Goal: Information Seeking & Learning: Learn about a topic

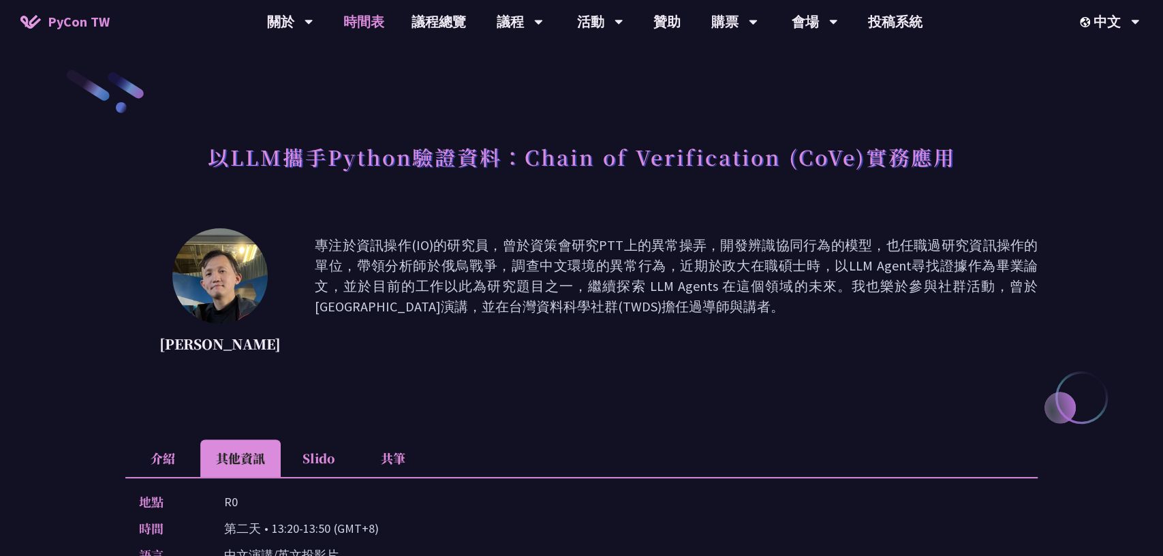
click at [373, 24] on link "時間表" at bounding box center [364, 22] width 68 height 44
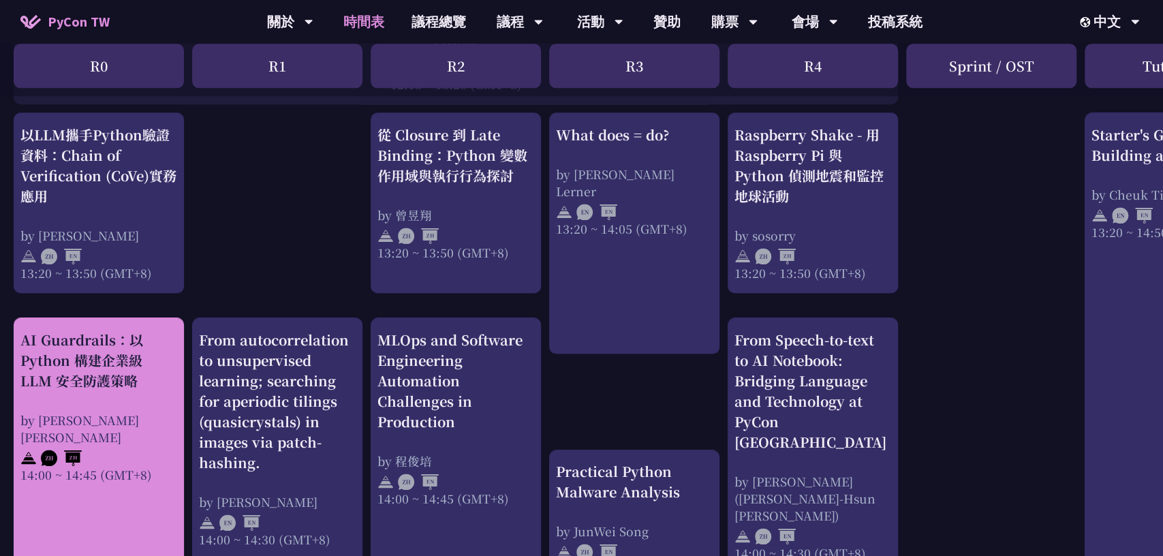
scroll to position [1030, 0]
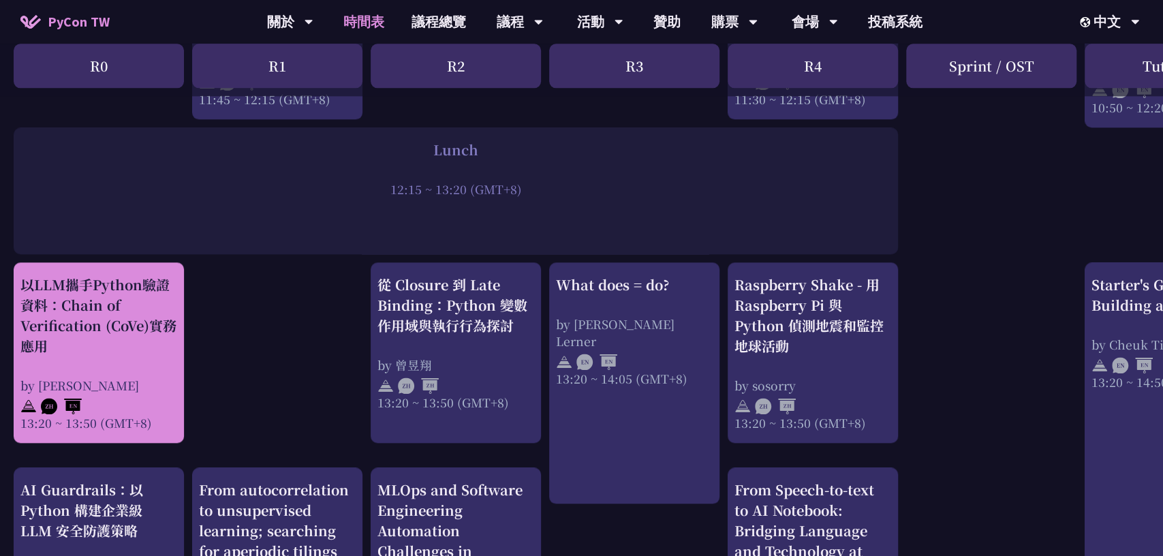
click at [105, 345] on div "以LLM攜手Python驗證資料：Chain of Verification (CoVe)實務應用" at bounding box center [98, 316] width 157 height 82
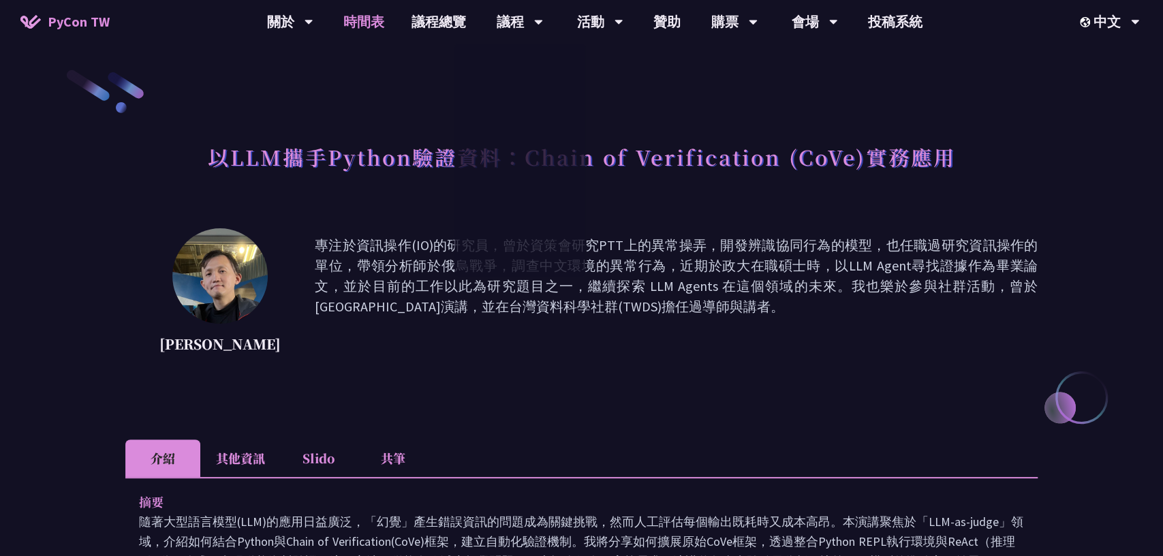
click at [347, 27] on link "時間表" at bounding box center [364, 22] width 68 height 44
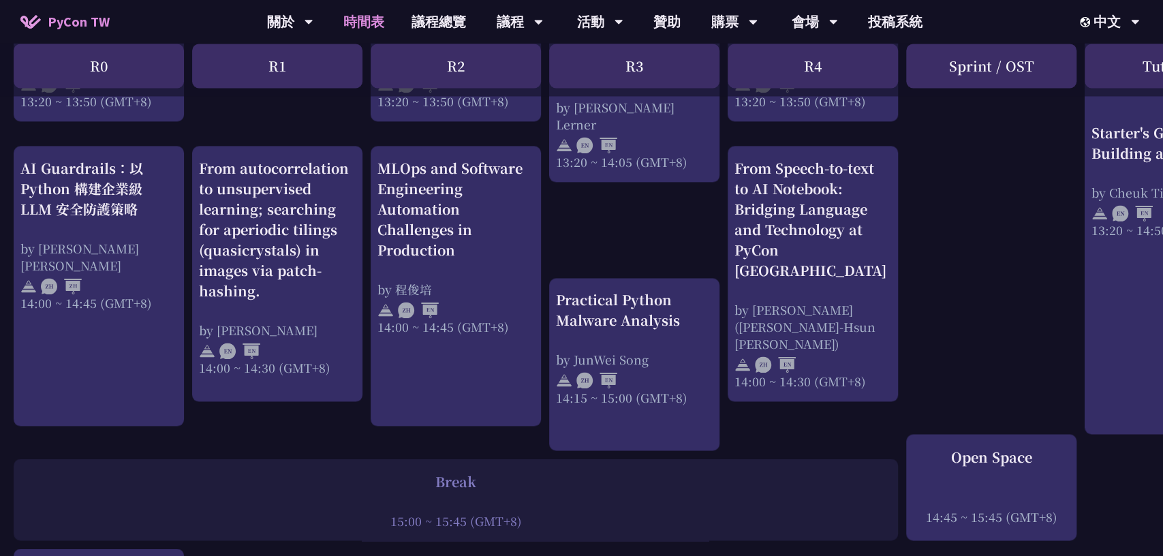
scroll to position [1338, 0]
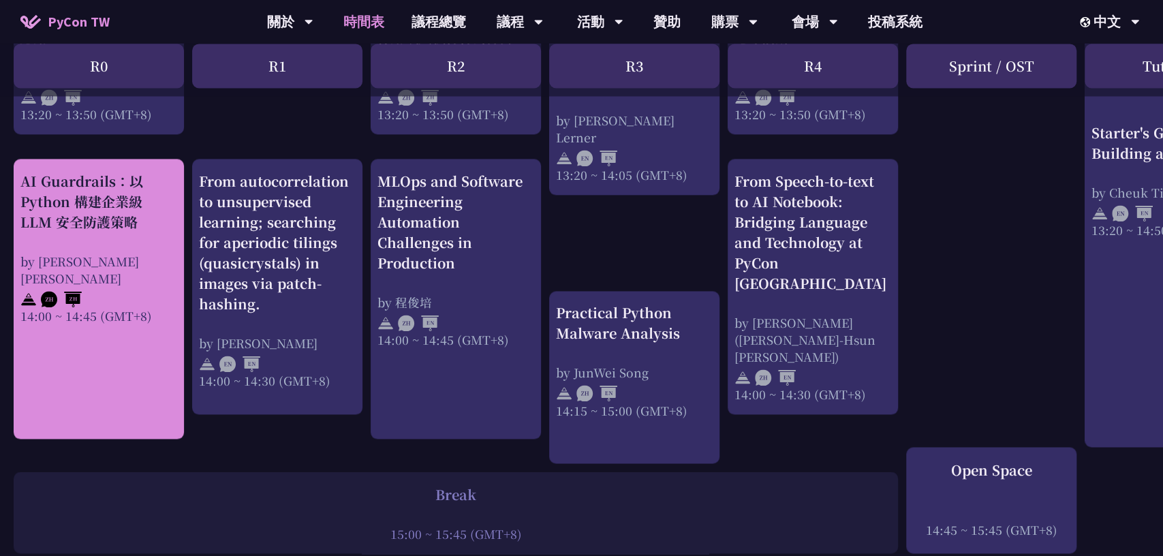
click at [91, 307] on div "14:00 ~ 14:45 (GMT+8)" at bounding box center [98, 315] width 157 height 17
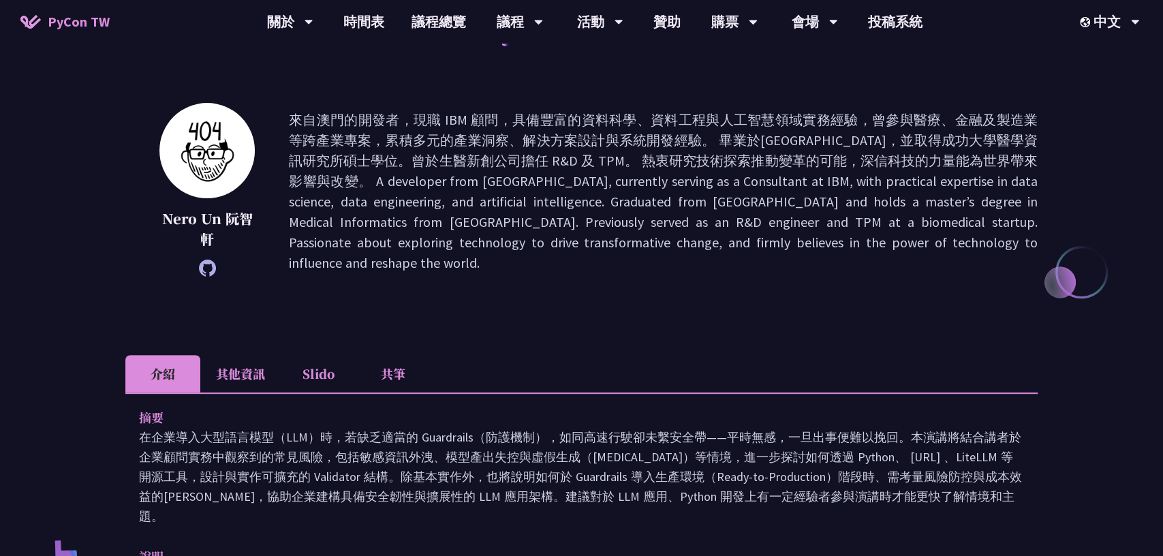
scroll to position [11, 0]
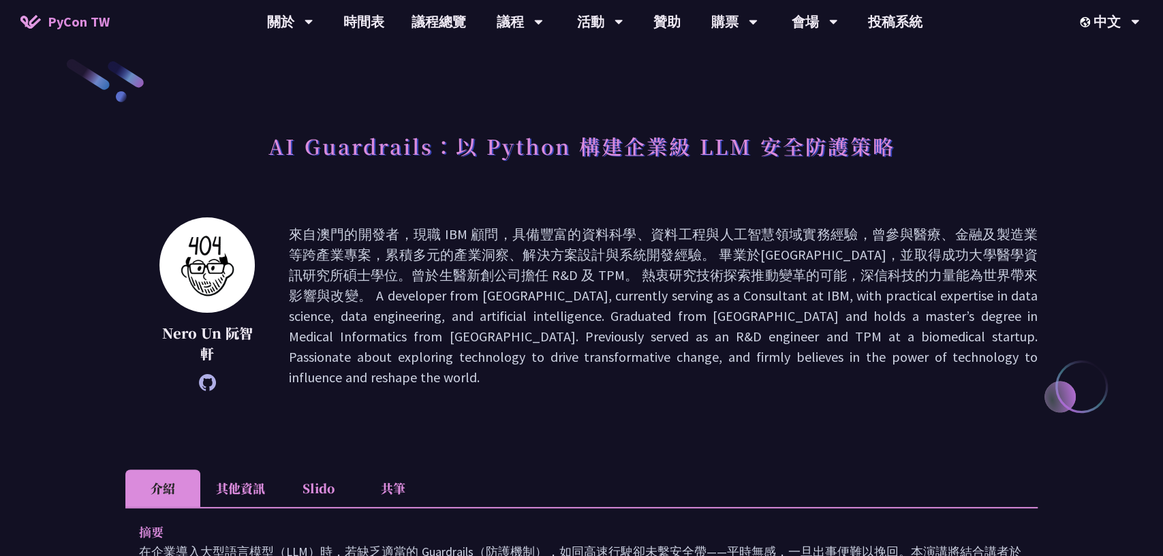
click at [321, 493] on li "Slido" at bounding box center [318, 487] width 75 height 37
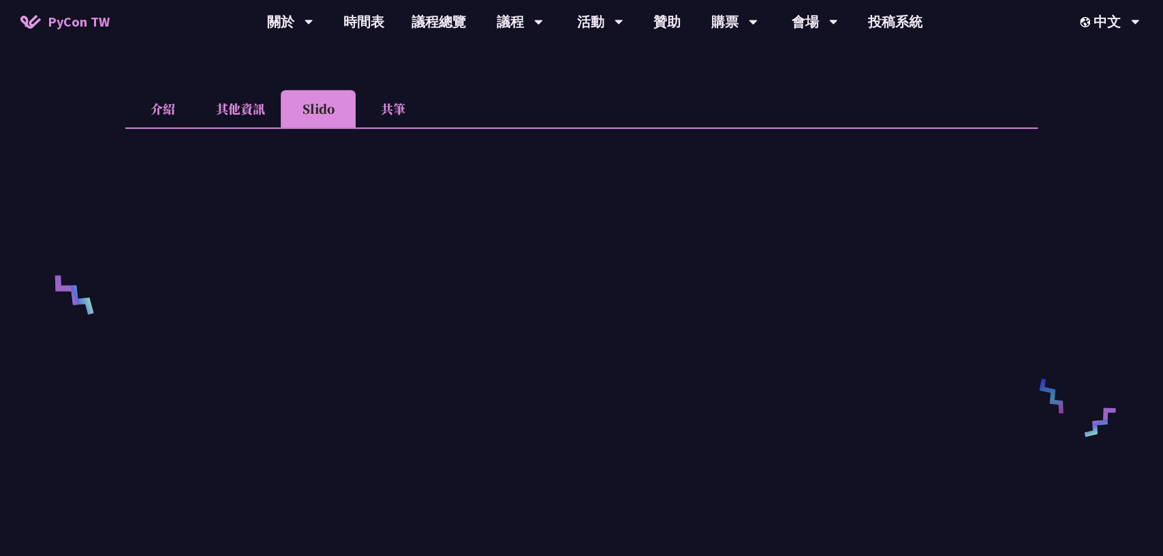
scroll to position [360, 0]
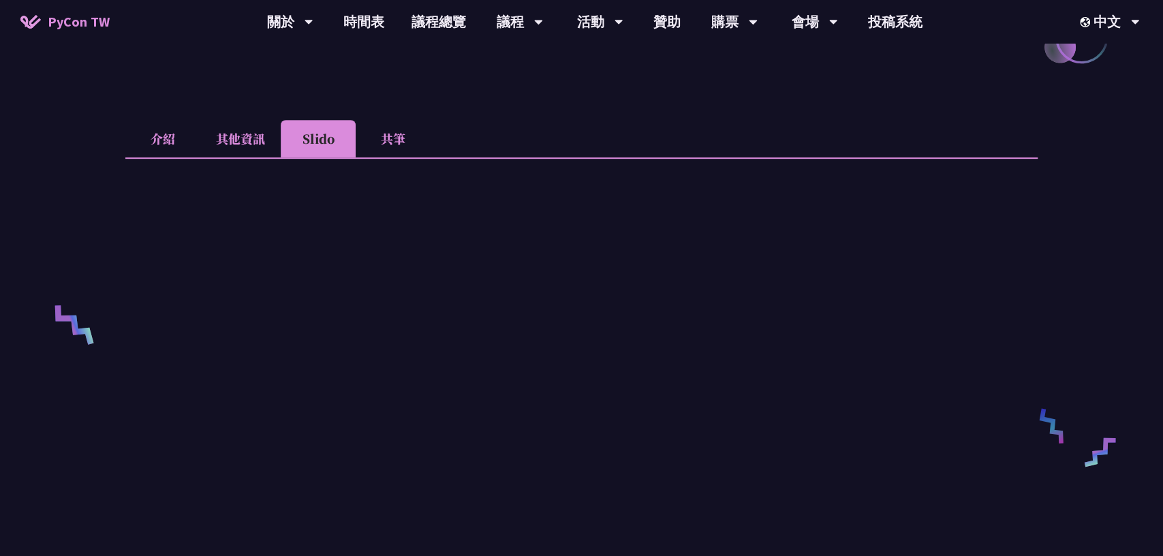
click at [104, 360] on div "AI Guardrails：以 Python 構建企業級 LLM 安全防護策略 Nero Un [PERSON_NAME] 介紹 其他資訊 Slido 共筆 …" at bounding box center [581, 438] width 1163 height 1597
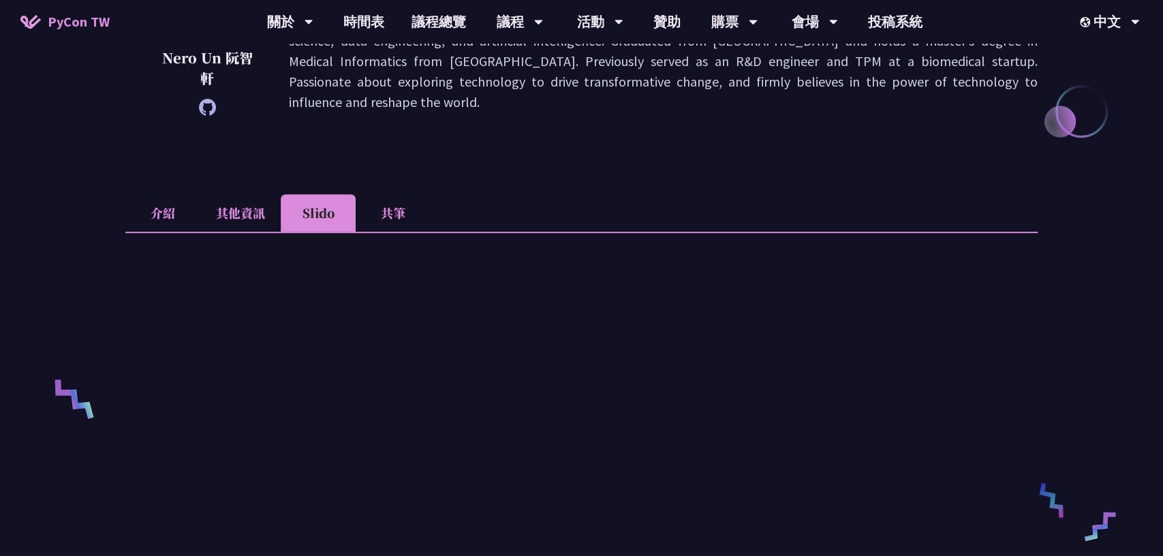
scroll to position [134, 0]
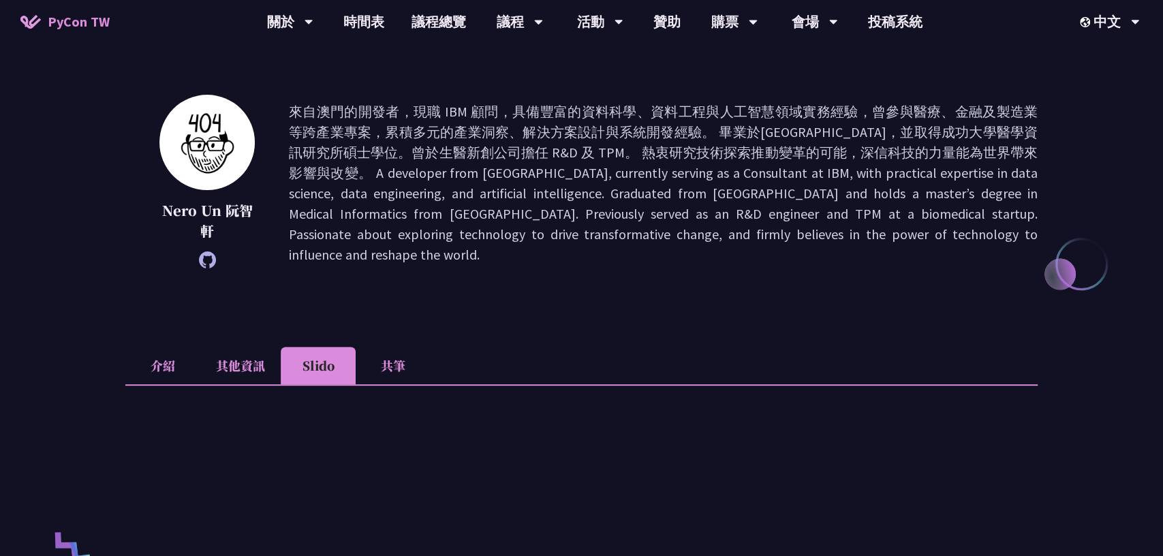
click at [170, 367] on li "介紹" at bounding box center [162, 365] width 75 height 37
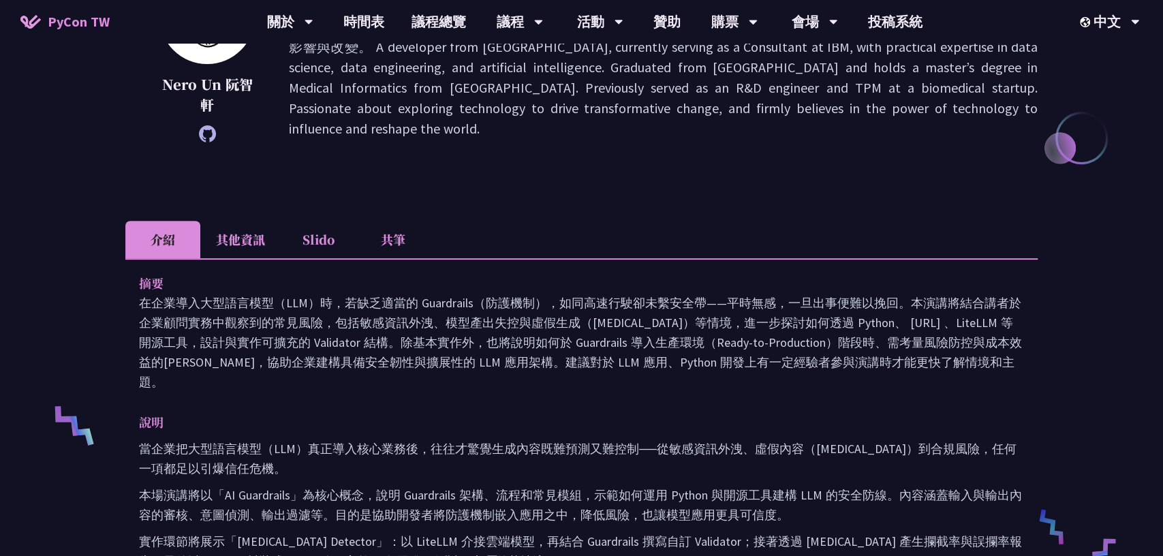
scroll to position [255, 0]
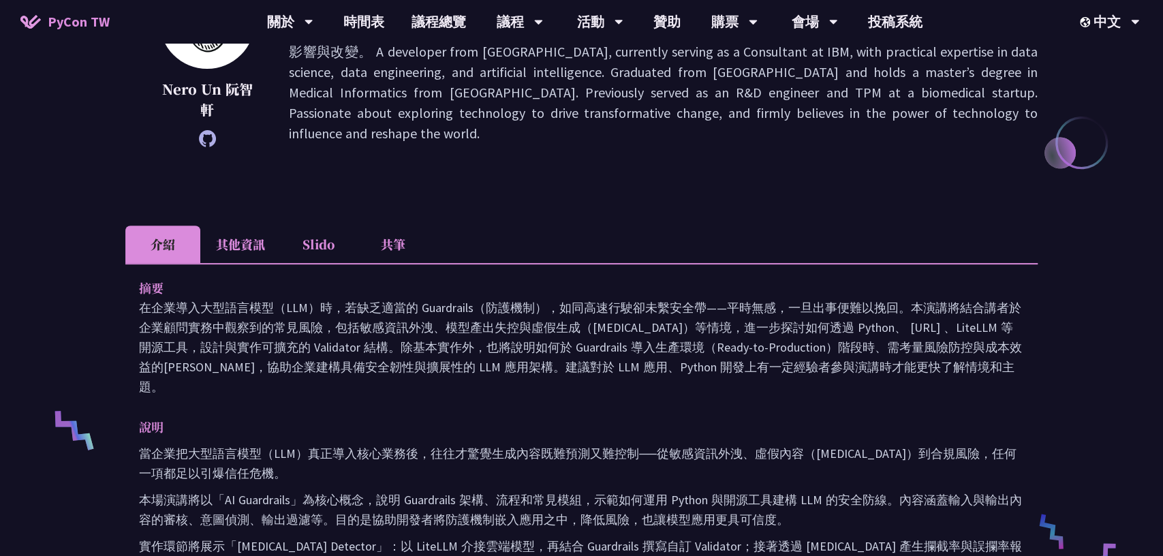
click at [399, 238] on li "共筆" at bounding box center [393, 244] width 75 height 37
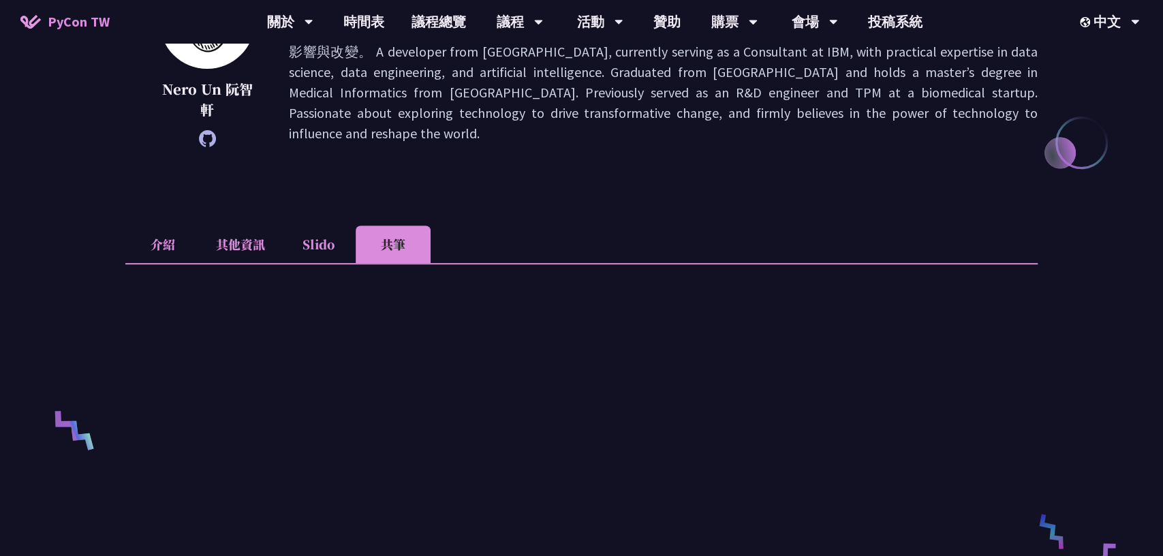
click at [259, 241] on li "其他資訊" at bounding box center [240, 244] width 80 height 37
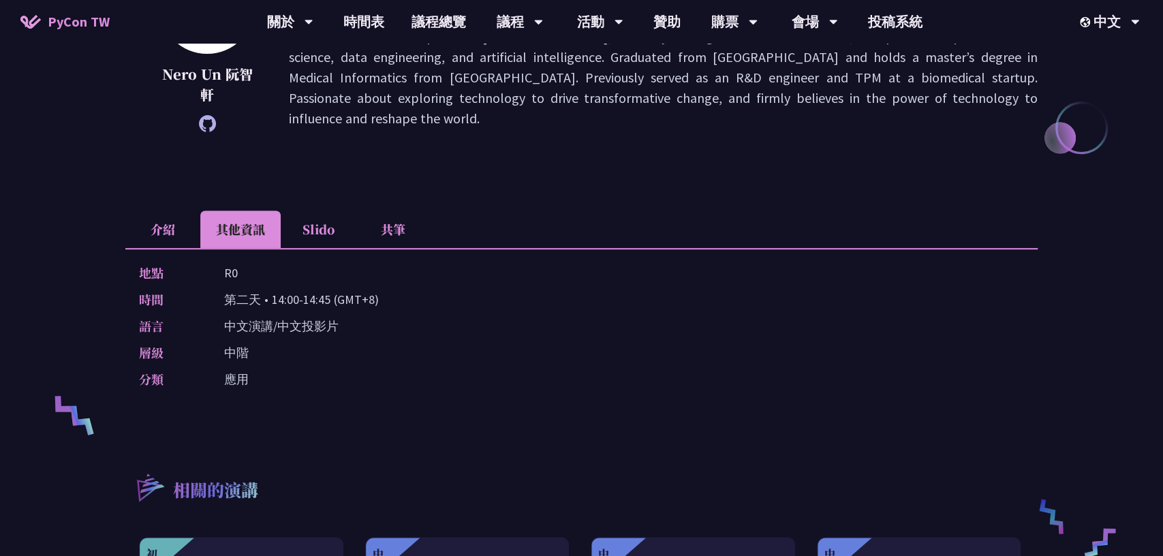
scroll to position [275, 0]
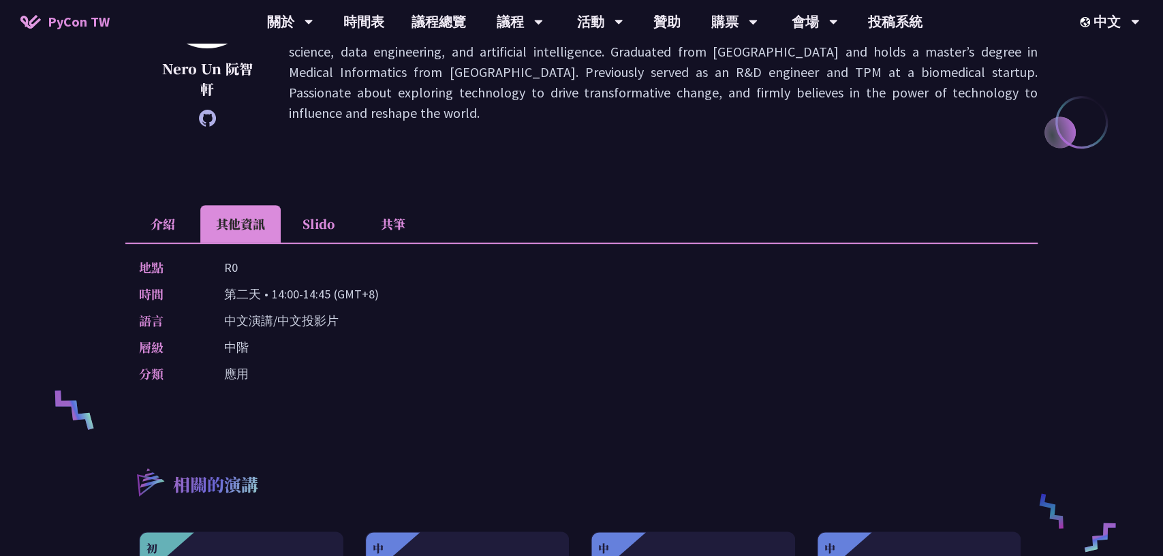
click at [316, 216] on li "Slido" at bounding box center [318, 223] width 75 height 37
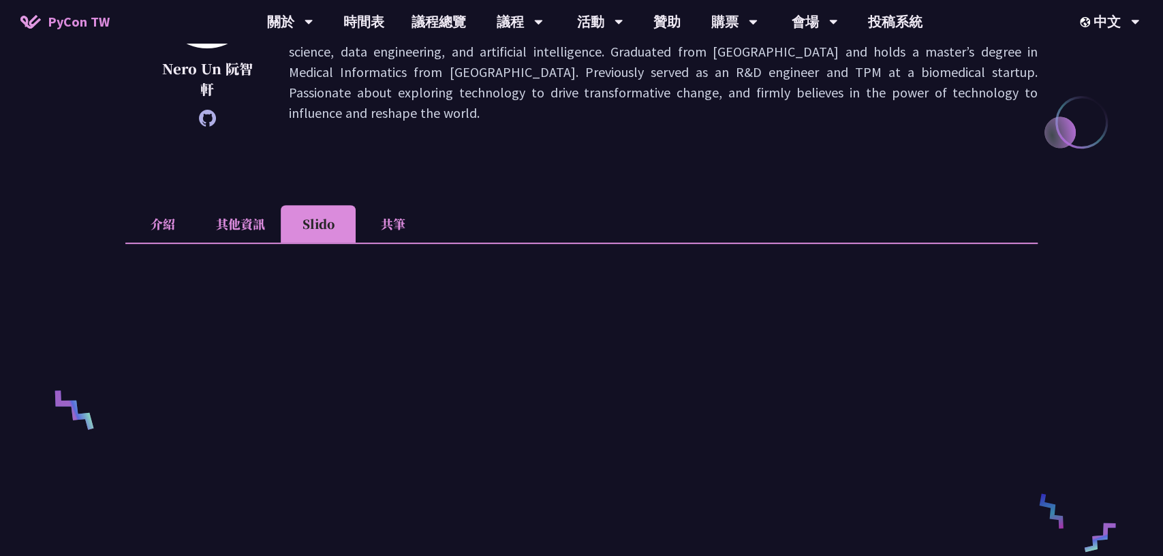
click at [262, 218] on li "其他資訊" at bounding box center [240, 223] width 80 height 37
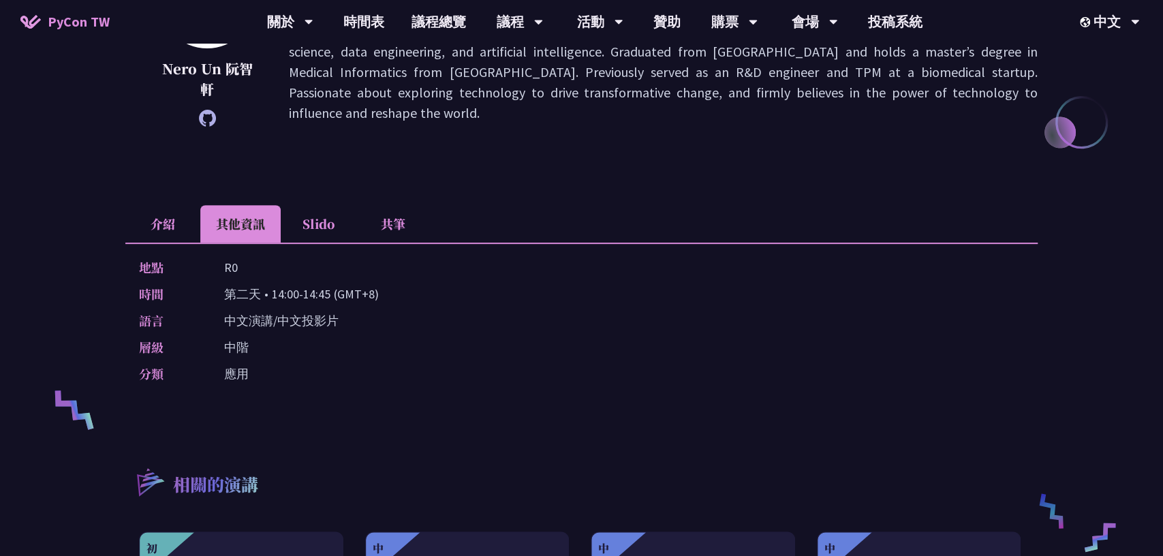
click at [312, 220] on li "Slido" at bounding box center [318, 223] width 75 height 37
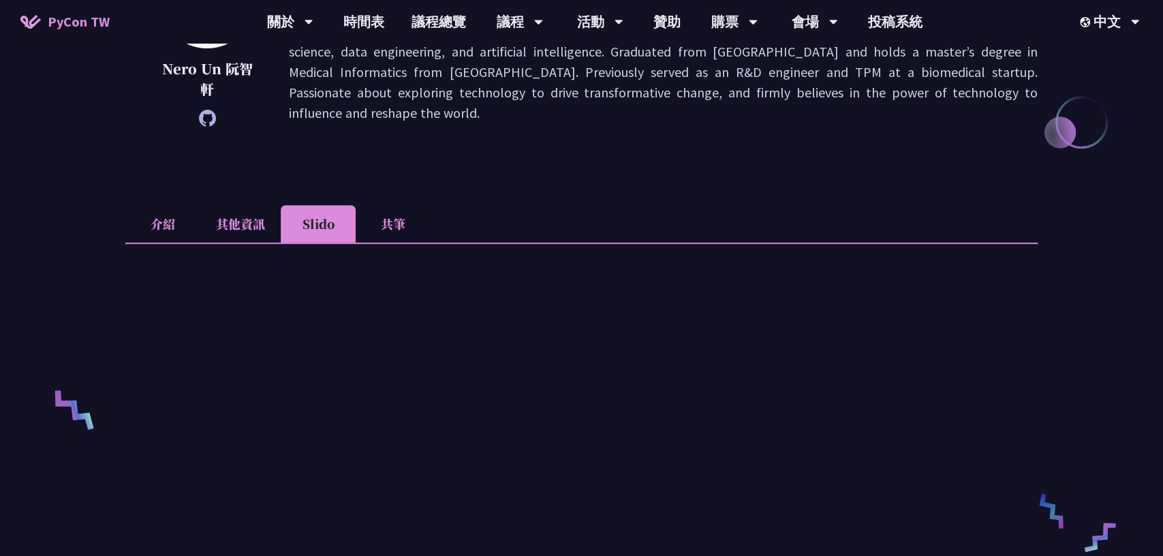
click at [383, 226] on li "共筆" at bounding box center [393, 223] width 75 height 37
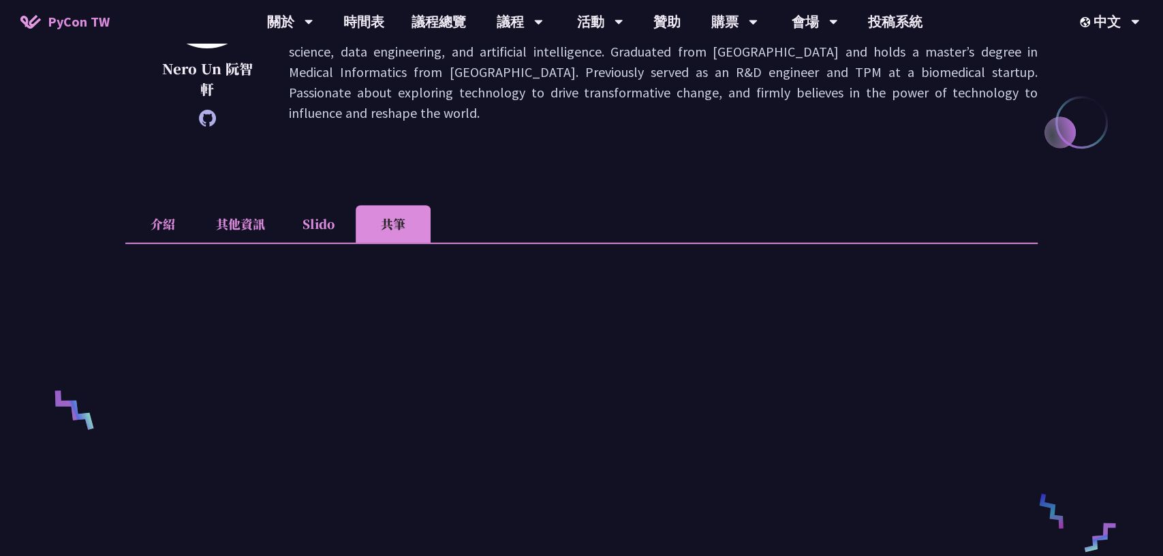
click at [310, 224] on li "Slido" at bounding box center [318, 223] width 75 height 37
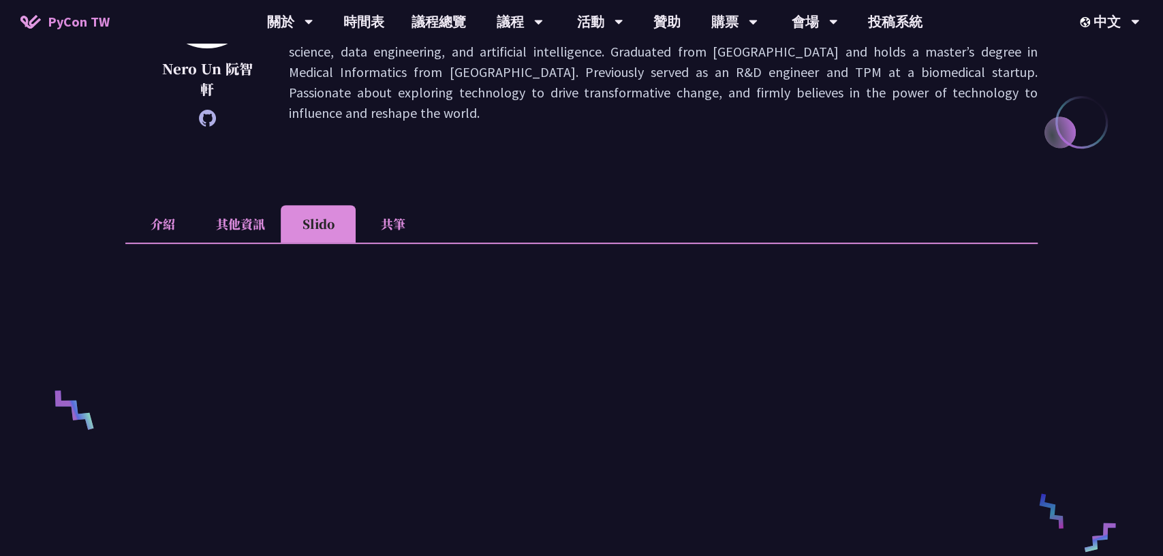
click at [263, 224] on li "其他資訊" at bounding box center [240, 223] width 80 height 37
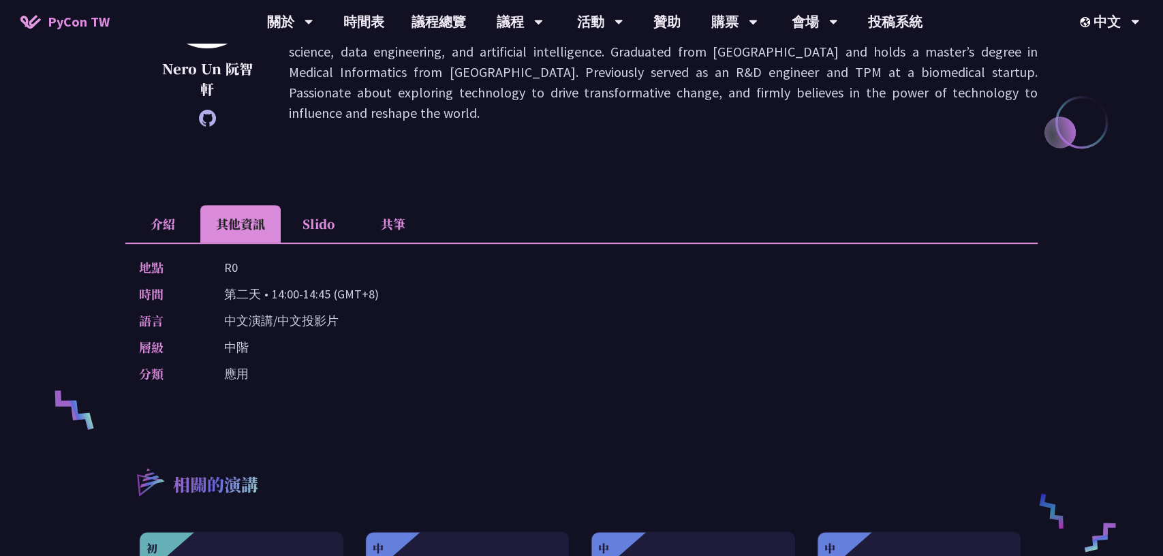
click at [321, 230] on li "Slido" at bounding box center [318, 223] width 75 height 37
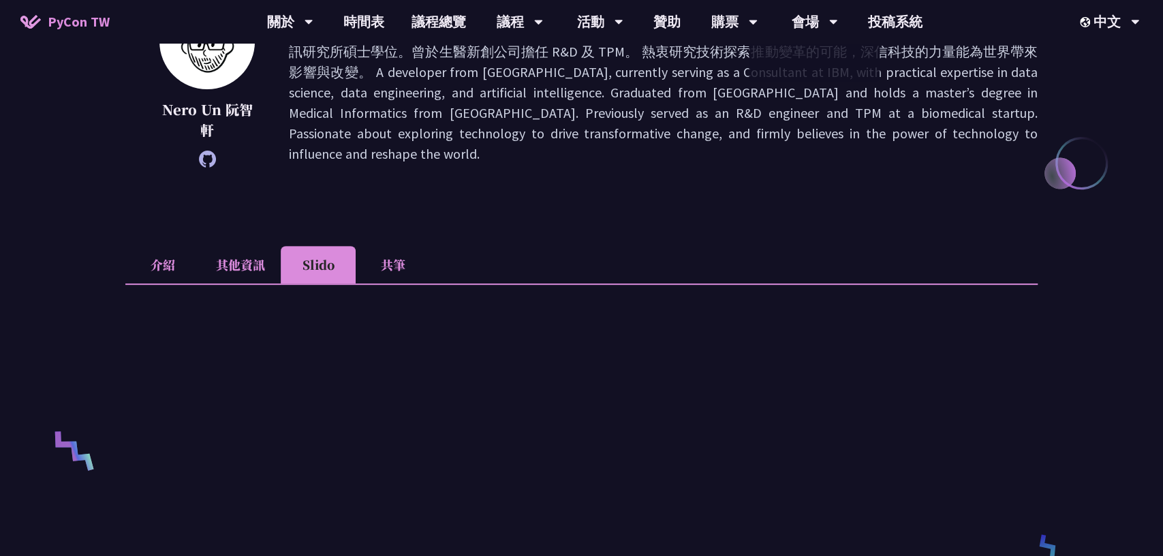
scroll to position [0, 0]
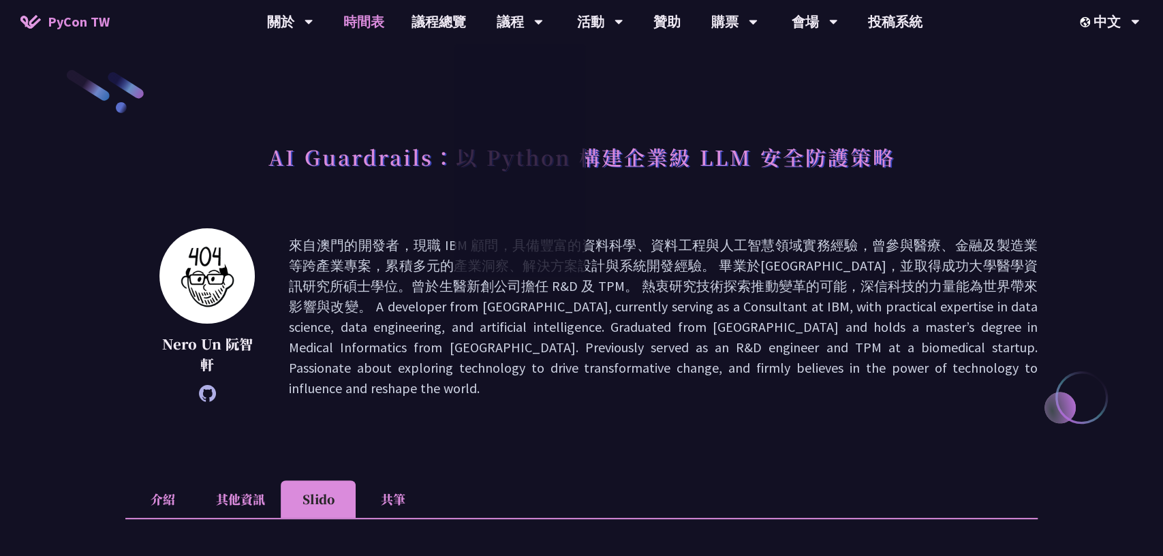
click at [372, 26] on link "時間表" at bounding box center [364, 22] width 68 height 44
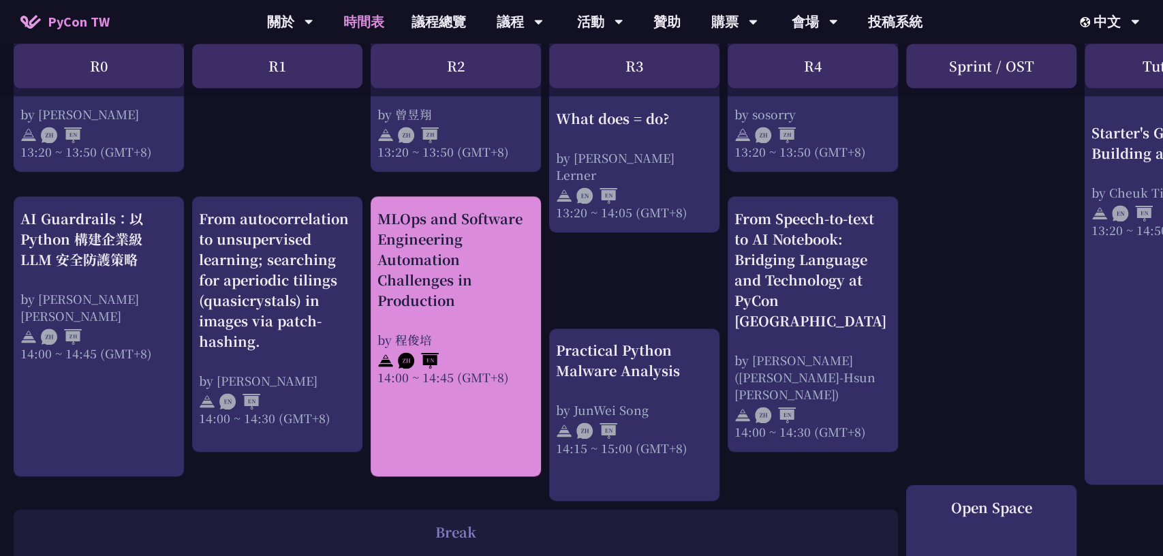
scroll to position [1301, 0]
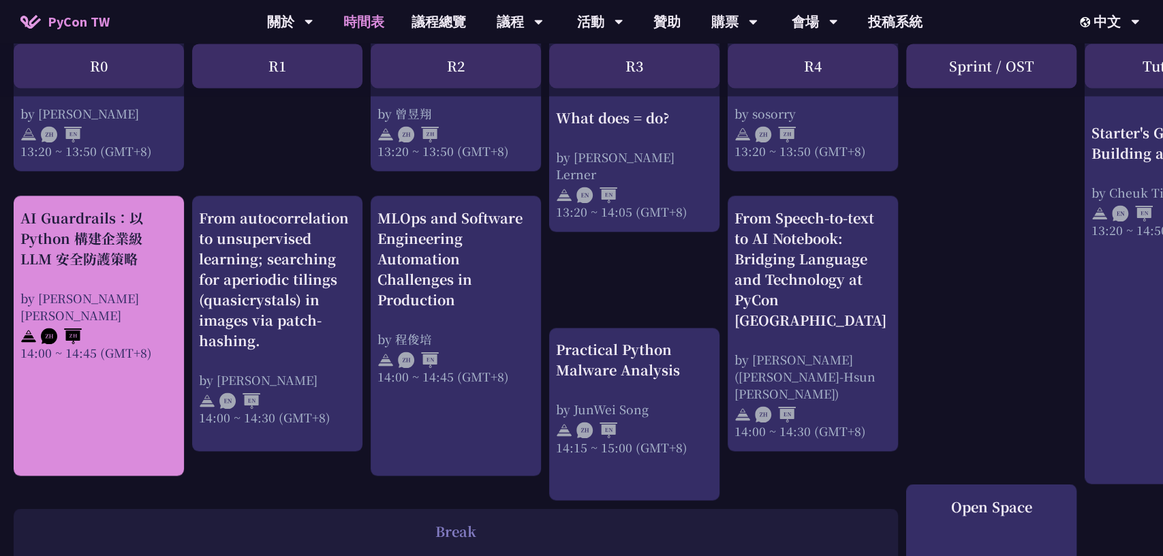
click at [82, 303] on div "by [PERSON_NAME] [PERSON_NAME]" at bounding box center [98, 307] width 157 height 34
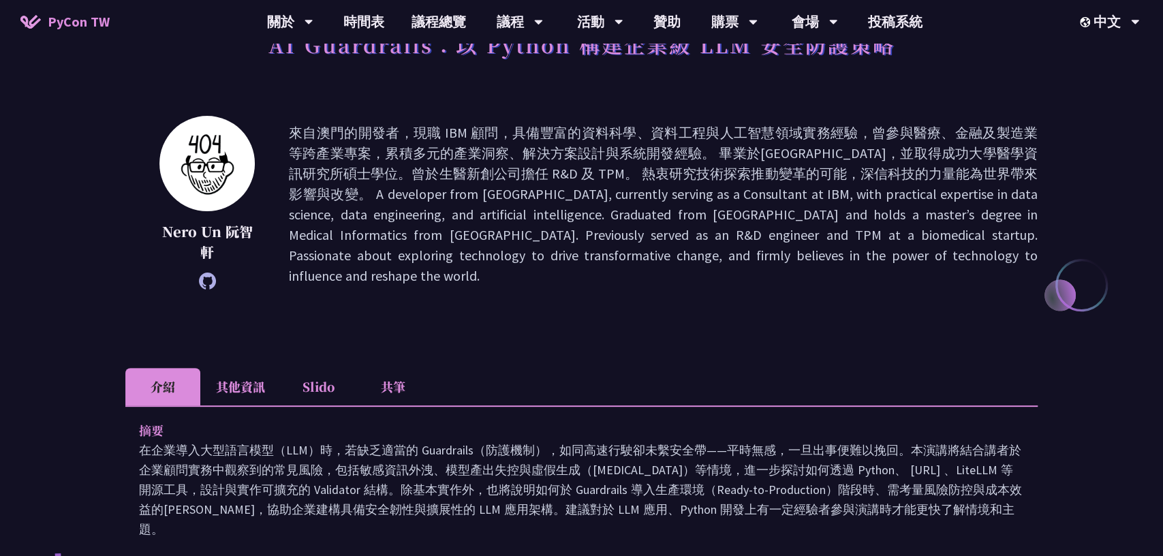
scroll to position [134, 0]
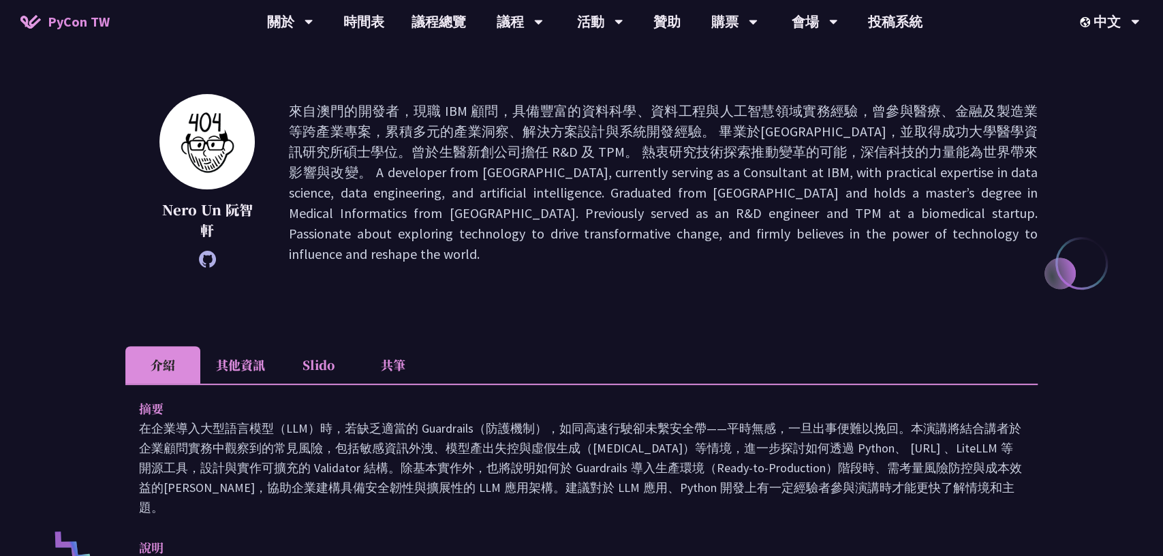
click at [319, 371] on li "Slido" at bounding box center [318, 364] width 75 height 37
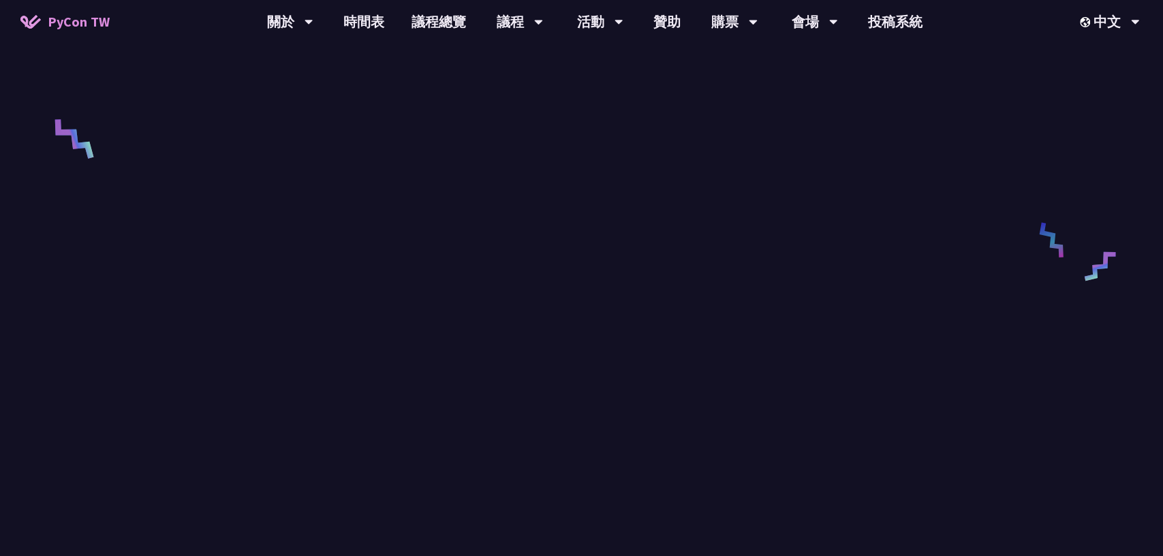
scroll to position [566, 0]
